Goal: Find specific page/section: Find specific page/section

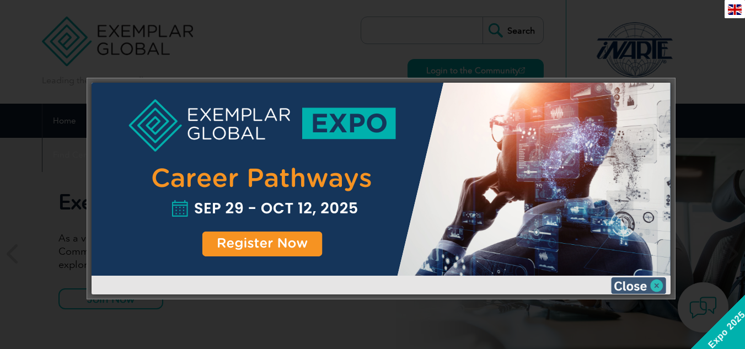
click at [658, 286] on img at bounding box center [638, 285] width 55 height 17
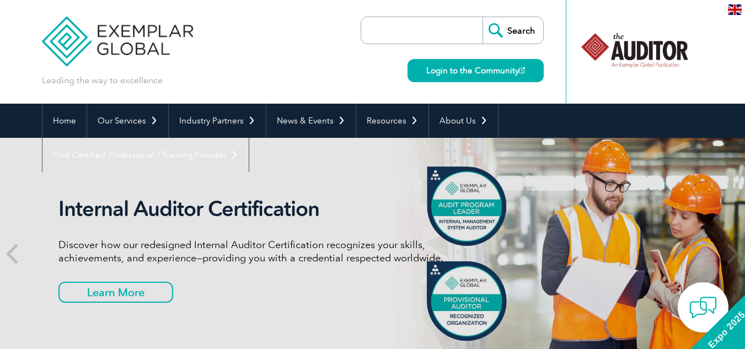
click at [452, 27] on input "search" at bounding box center [425, 30] width 116 height 26
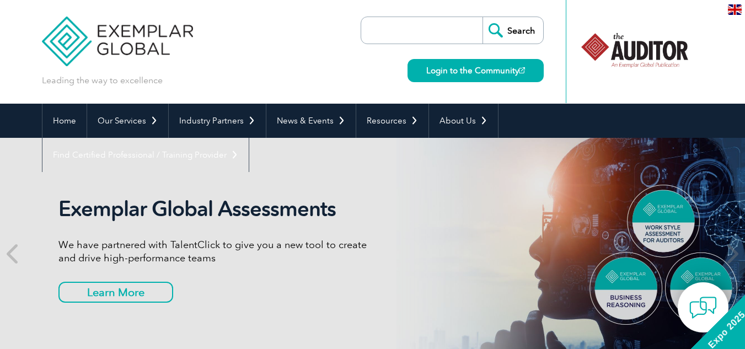
click at [430, 24] on input "search" at bounding box center [425, 30] width 116 height 26
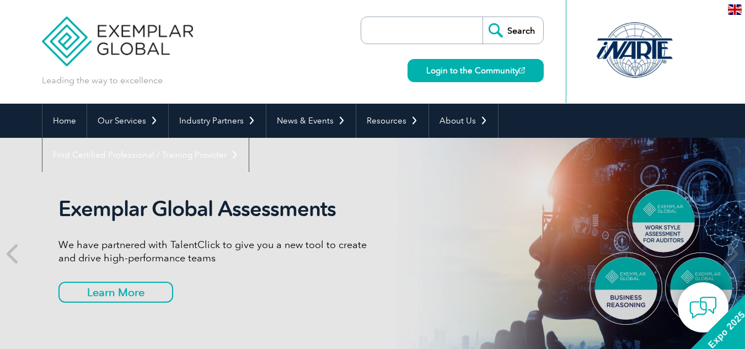
click at [370, 45] on div "Search Login to the Community" at bounding box center [452, 52] width 183 height 104
click at [428, 34] on input "search" at bounding box center [425, 30] width 116 height 26
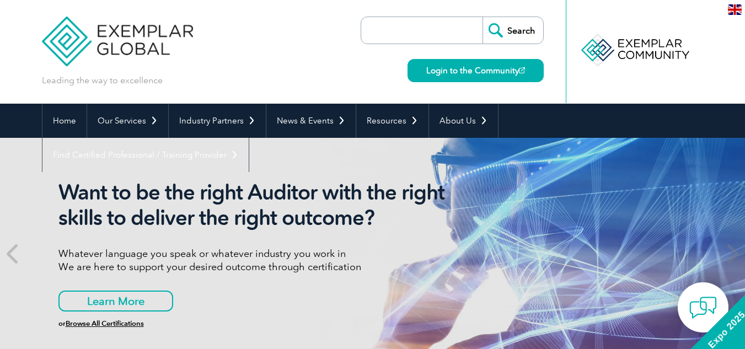
paste input "E35327"
type input "E35327"
click at [482, 17] on input "Search" at bounding box center [512, 30] width 61 height 26
